Goal: Navigation & Orientation: Find specific page/section

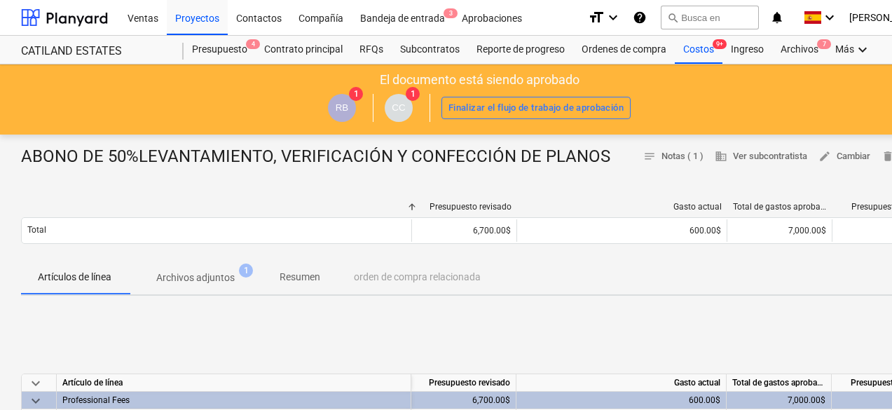
scroll to position [140, 0]
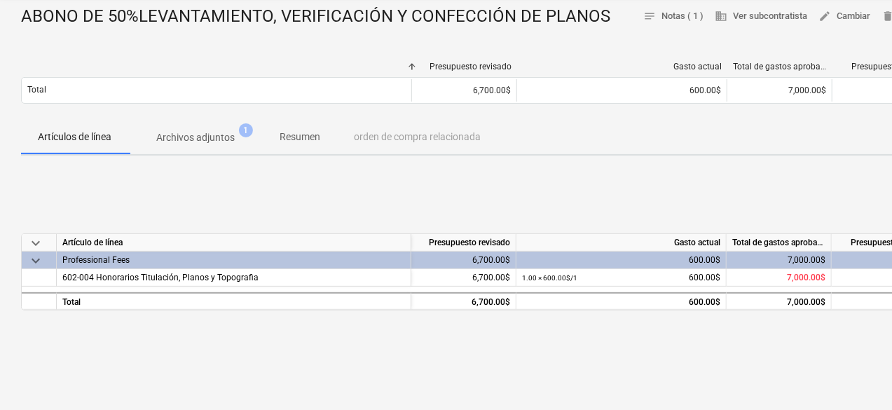
click at [184, 137] on p "Archivos adjuntos" at bounding box center [195, 137] width 78 height 15
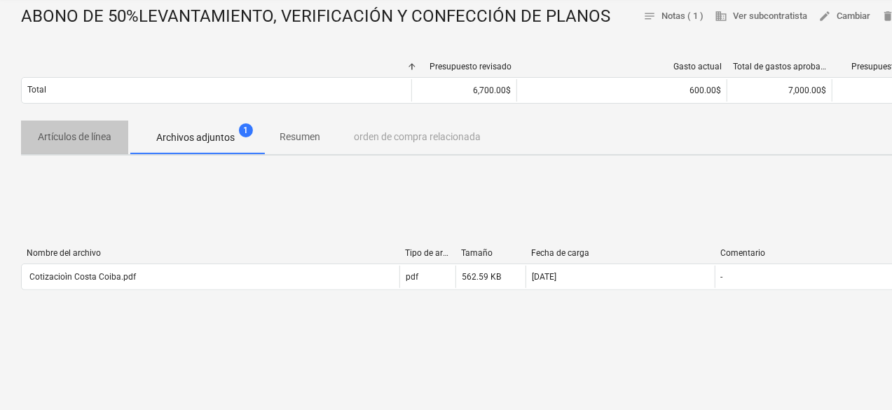
click at [91, 141] on p "Artículos de línea" at bounding box center [75, 137] width 74 height 15
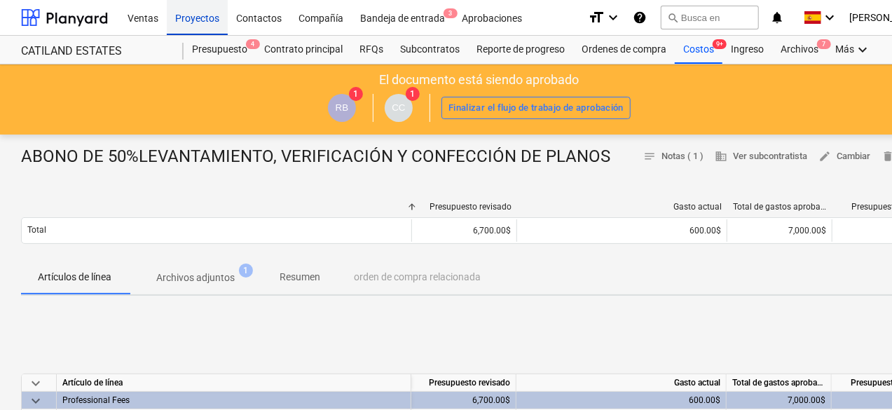
click at [212, 27] on div "Proyectos" at bounding box center [197, 17] width 61 height 36
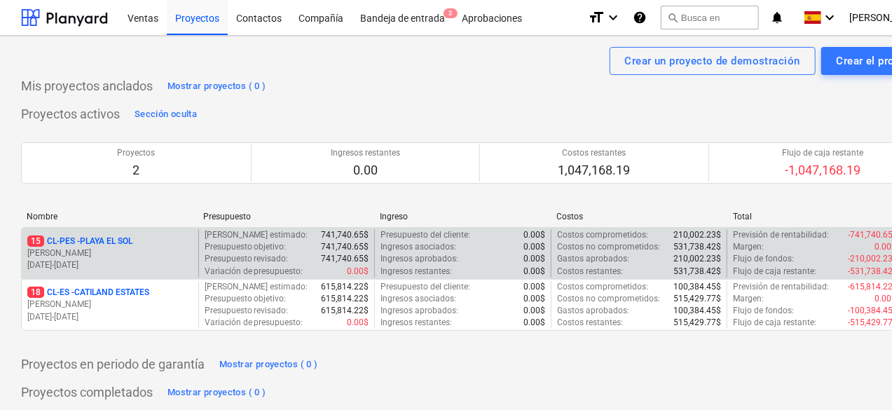
click at [80, 250] on p "[PERSON_NAME]" at bounding box center [109, 253] width 165 height 12
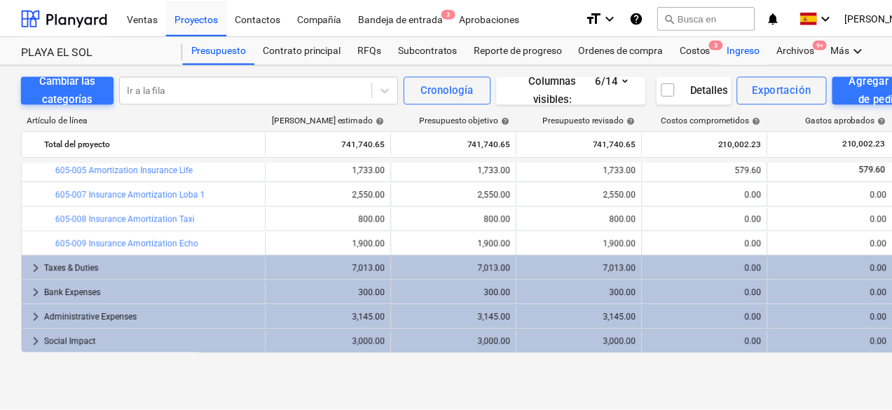
scroll to position [164, 0]
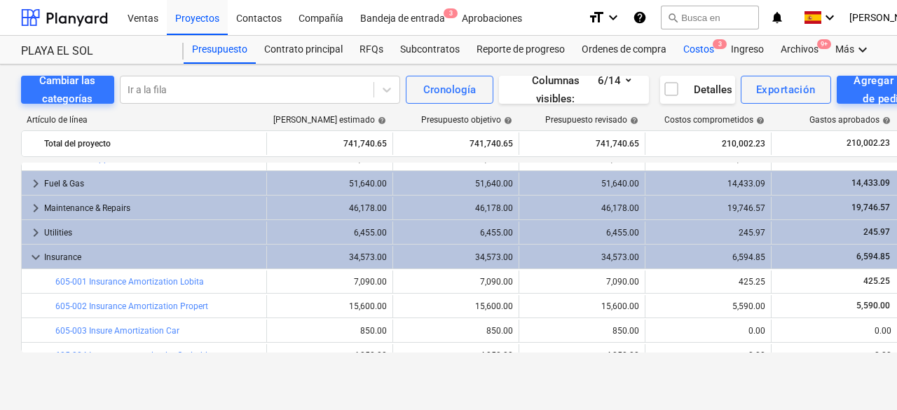
click at [700, 47] on div "Costos 3" at bounding box center [699, 50] width 48 height 28
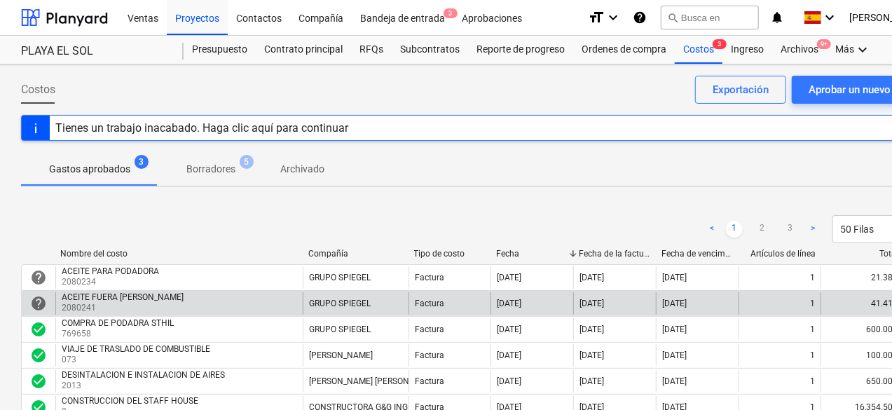
scroll to position [70, 0]
